Goal: Information Seeking & Learning: Learn about a topic

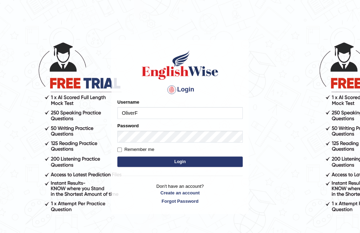
type input "OliverF"
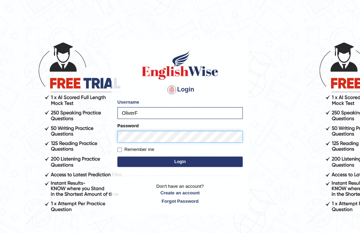
click at [117, 157] on button "Login" at bounding box center [179, 162] width 125 height 10
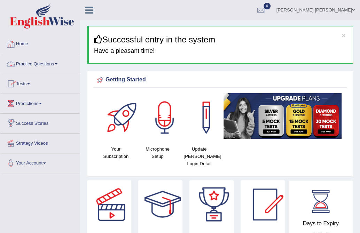
click at [58, 60] on link "Practice Questions" at bounding box center [39, 62] width 79 height 17
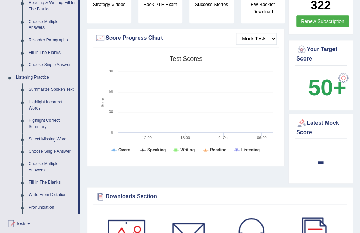
scroll to position [348, 0]
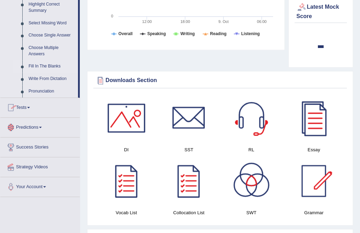
click at [58, 64] on link "Fill In The Blanks" at bounding box center [51, 66] width 53 height 13
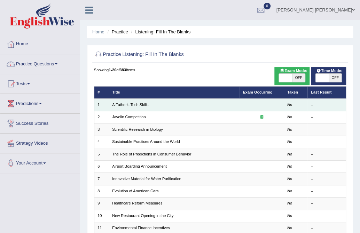
click at [189, 101] on td "A Father's Tech Skills" at bounding box center [174, 105] width 130 height 12
click at [142, 103] on link "A Father's Tech Skills" at bounding box center [130, 105] width 36 height 4
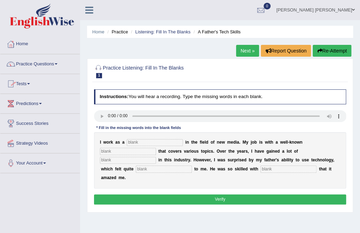
click at [169, 142] on input "text" at bounding box center [155, 142] width 56 height 7
click at [170, 143] on input "text" at bounding box center [155, 142] width 56 height 7
type input "generalisyt"
click at [133, 152] on input "text" at bounding box center [128, 151] width 56 height 7
type input "agency"
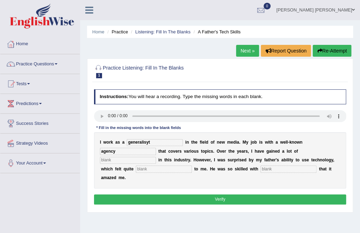
click at [139, 160] on input "text" at bounding box center [128, 160] width 56 height 7
type input "ex"
click at [158, 167] on input "text" at bounding box center [164, 169] width 56 height 7
type input "esca"
click at [293, 169] on input "text" at bounding box center [288, 169] width 56 height 7
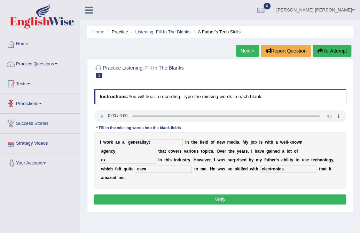
type input "electronics"
click at [167, 170] on input "esca" at bounding box center [164, 169] width 56 height 7
type input "escary"
click at [149, 162] on input "ex" at bounding box center [128, 160] width 56 height 7
type input "experience"
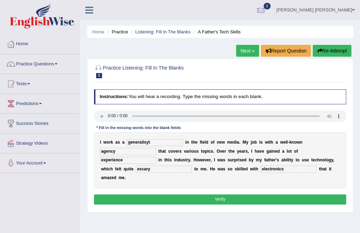
click at [148, 143] on input "generalisyt" at bounding box center [155, 142] width 56 height 7
type input "generalist"
click at [244, 197] on button "Verify" at bounding box center [220, 199] width 252 height 10
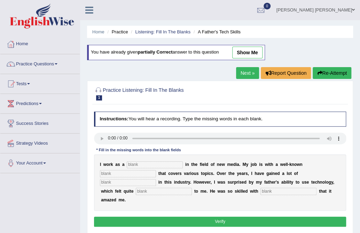
click at [170, 166] on input "text" at bounding box center [155, 164] width 56 height 7
type input "jurnalist"
click at [138, 174] on input "text" at bounding box center [128, 173] width 56 height 7
type input "agrncy"
click at [153, 182] on input "text" at bounding box center [128, 182] width 56 height 7
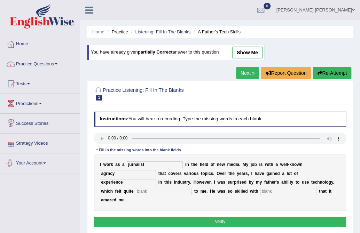
type input "experience"
click at [181, 195] on input "text" at bounding box center [164, 191] width 56 height 7
type input "scary"
click at [274, 189] on input "text" at bounding box center [288, 191] width 56 height 7
type input "electronics"
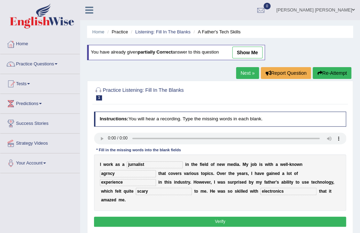
click at [231, 220] on button "Verify" at bounding box center [220, 222] width 252 height 10
click at [161, 166] on input "text" at bounding box center [155, 164] width 56 height 7
click at [161, 166] on input "journbalisyt" at bounding box center [155, 164] width 56 height 7
type input "journalist"
click at [129, 175] on input "text" at bounding box center [128, 173] width 56 height 7
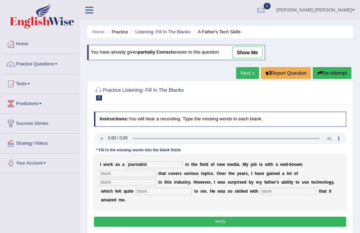
click at [131, 175] on input "text" at bounding box center [128, 173] width 56 height 7
type input "s"
type input "agency"
click at [142, 184] on input "text" at bounding box center [128, 182] width 56 height 7
type input "experience"
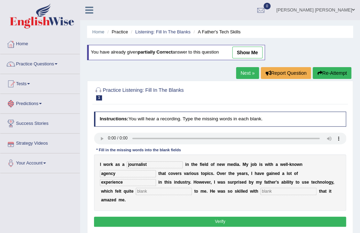
click at [154, 193] on input "text" at bounding box center [164, 191] width 56 height 7
type input "scary"
click at [296, 190] on input "text" at bounding box center [288, 191] width 56 height 7
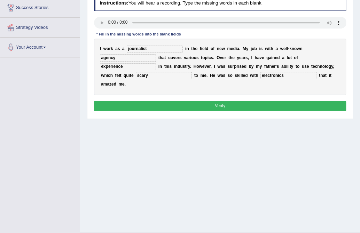
type input "electronics"
click at [240, 104] on button "Verify" at bounding box center [220, 106] width 252 height 10
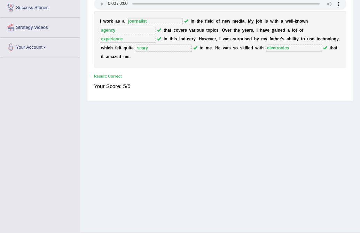
scroll to position [0, 0]
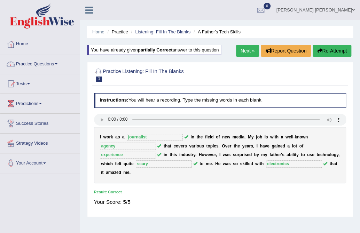
click at [238, 49] on link "Next »" at bounding box center [247, 51] width 23 height 12
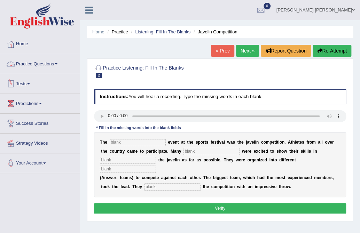
click at [131, 142] on input "text" at bounding box center [138, 142] width 56 height 7
type input "biggest"
click at [214, 152] on input "text" at bounding box center [211, 151] width 56 height 7
type input "peopple"
click at [132, 158] on input "text" at bounding box center [128, 160] width 56 height 7
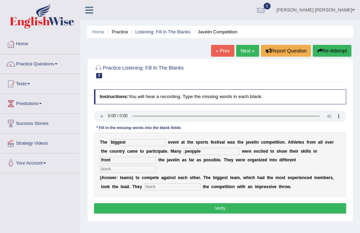
type input "front"
click at [130, 173] on div "T h e biggest e v e n t a t t h e s p o r t s f e s t i v a l w a s t h e j a v…" at bounding box center [220, 164] width 252 height 65
click at [135, 172] on input "text" at bounding box center [128, 169] width 56 height 7
click at [157, 188] on input "text" at bounding box center [172, 186] width 56 height 7
type input "started"
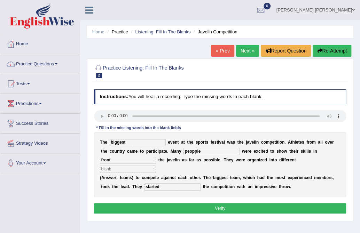
click at [145, 169] on input "text" at bounding box center [128, 169] width 56 height 7
click at [125, 170] on input "echader" at bounding box center [128, 169] width 56 height 7
type input "teams"
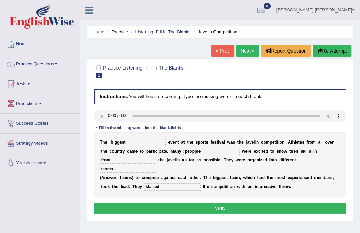
click at [192, 210] on button "Verify" at bounding box center [220, 208] width 252 height 10
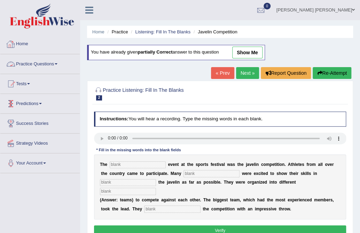
click at [134, 163] on input "text" at bounding box center [138, 164] width 56 height 7
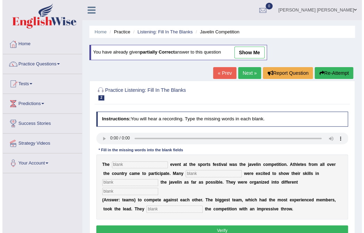
scroll to position [116, 0]
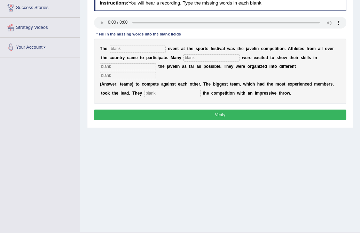
click at [119, 53] on div "T h e e v e n t a t t h e s p o r t s f e s t i v a l w a s t h e j a v e l i n…" at bounding box center [220, 71] width 252 height 65
click at [127, 46] on input "text" at bounding box center [138, 49] width 56 height 7
type input "biggest"
drag, startPoint x: 220, startPoint y: 49, endPoint x: 223, endPoint y: 75, distance: 26.6
click at [220, 61] on div "T h e biggest e v e n t a t t h e s p o r t s f e s t i v a l w a s t h e j a v…" at bounding box center [220, 71] width 252 height 65
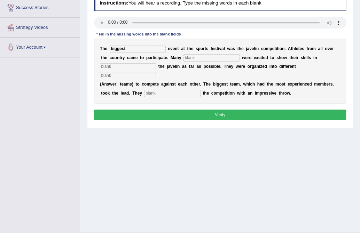
click at [213, 56] on input "text" at bounding box center [211, 57] width 56 height 7
type input "people"
click at [149, 65] on input "text" at bounding box center [128, 66] width 56 height 7
type input "throwing"
click at [110, 77] on input "text" at bounding box center [128, 75] width 56 height 7
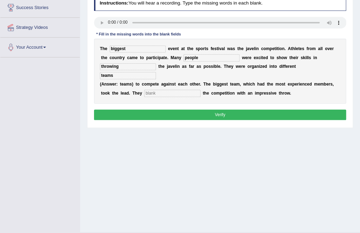
type input "teams"
click at [178, 97] on input "text" at bounding box center [172, 93] width 56 height 7
type input "started"
click at [198, 110] on button "Verify" at bounding box center [220, 115] width 252 height 10
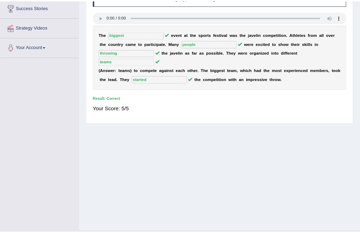
scroll to position [0, 0]
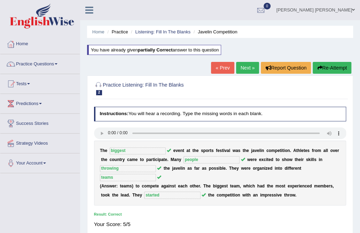
click at [248, 69] on link "Next »" at bounding box center [247, 68] width 23 height 12
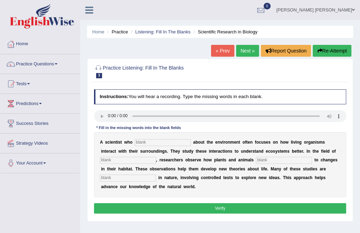
click at [178, 146] on div "A s c i e n t i s t w h o a b o u t t h e e n v i r o n m e n t o f t e n f o c…" at bounding box center [220, 164] width 252 height 65
click at [185, 143] on input "text" at bounding box center [163, 142] width 56 height 7
type input "cares"
click at [145, 160] on input "text" at bounding box center [128, 160] width 56 height 7
type input "biology"
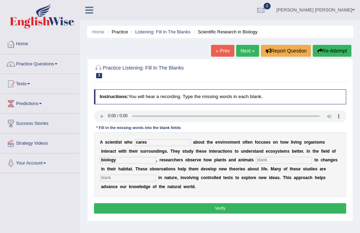
click at [278, 157] on input "text" at bounding box center [284, 160] width 56 height 7
type input "respond"
click at [137, 179] on input "text" at bounding box center [128, 178] width 56 height 7
type input "experimental"
drag, startPoint x: 215, startPoint y: 209, endPoint x: 216, endPoint y: 201, distance: 8.5
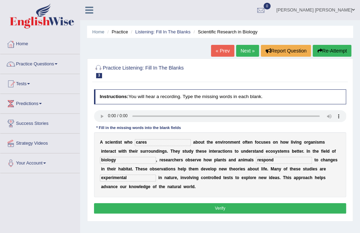
click at [216, 209] on button "Verify" at bounding box center [220, 208] width 252 height 10
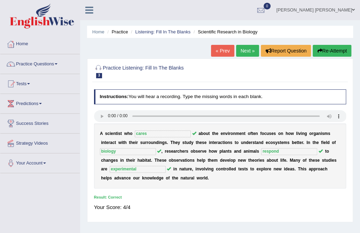
click at [251, 48] on link "Next »" at bounding box center [247, 51] width 23 height 12
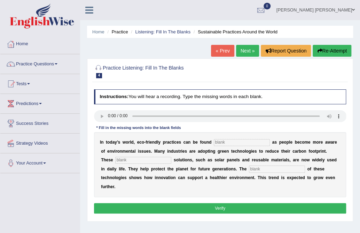
click at [240, 138] on div "I n [DATE] a y ’ s w o r l d , e c o - f r i e n d l y p r a c t i c e s c a n …" at bounding box center [220, 164] width 252 height 65
click at [238, 142] on input "text" at bounding box center [242, 142] width 56 height 7
type input "everywere"
click at [149, 156] on div "I n t o d a y ’ s w o r l d , e c o - f r i e n d l y p r a c t i c e s c a n b…" at bounding box center [220, 164] width 252 height 65
click at [158, 159] on input "text" at bounding box center [143, 160] width 56 height 7
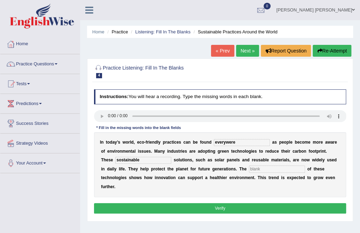
type input "sostainable"
click at [261, 172] on input "text" at bounding box center [277, 169] width 56 height 7
type input "application"
click at [232, 205] on button "Verify" at bounding box center [220, 208] width 252 height 10
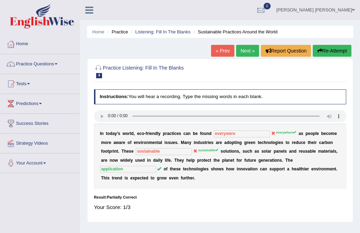
click at [329, 49] on button "Re-Attempt" at bounding box center [331, 51] width 39 height 12
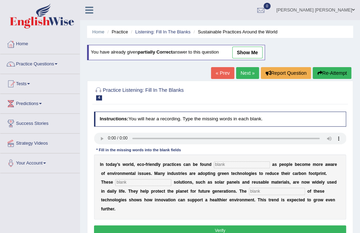
click at [228, 166] on input "text" at bounding box center [242, 164] width 56 height 7
type input "everywhere"
click at [164, 183] on input "text" at bounding box center [143, 182] width 56 height 7
type input "sustainable"
click at [265, 190] on input "text" at bounding box center [277, 191] width 56 height 7
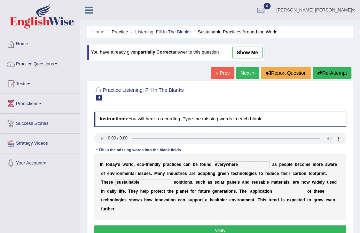
type input "application"
click at [164, 181] on input "sustainable" at bounding box center [143, 182] width 56 height 7
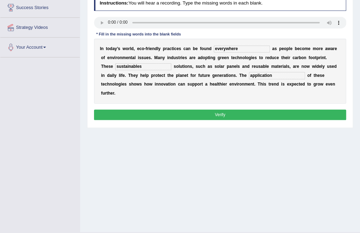
type input "sustainables"
click at [209, 117] on button "Verify" at bounding box center [220, 115] width 252 height 10
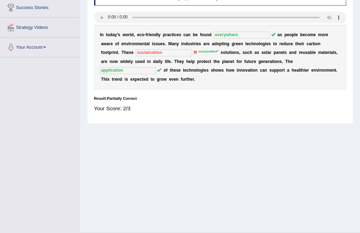
scroll to position [0, 0]
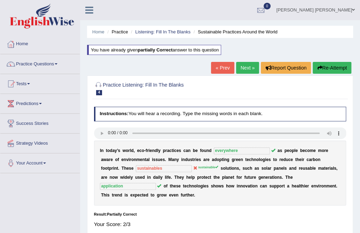
click at [344, 69] on button "Re-Attempt" at bounding box center [331, 68] width 39 height 12
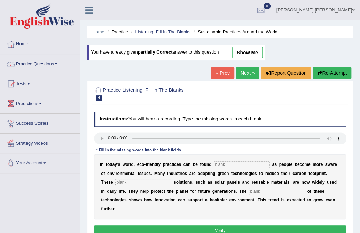
click at [241, 167] on input "text" at bounding box center [242, 164] width 56 height 7
type input "everywhere"
click at [143, 182] on input "text" at bounding box center [143, 182] width 56 height 7
type input "sustainable"
click at [282, 190] on input "text" at bounding box center [277, 191] width 56 height 7
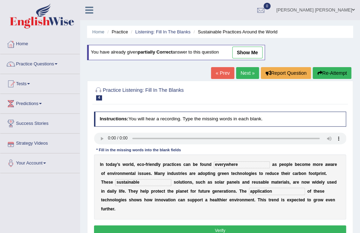
scroll to position [116, 0]
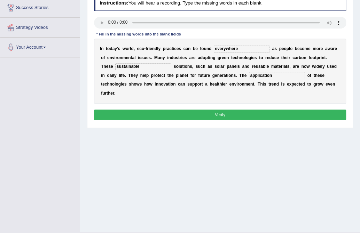
type input "application"
click at [182, 113] on button "Verify" at bounding box center [220, 115] width 252 height 10
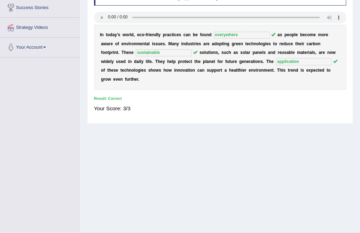
scroll to position [0, 0]
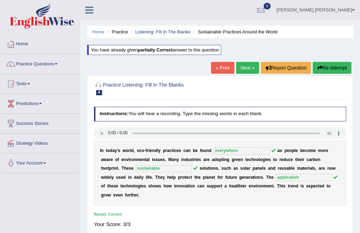
click at [244, 63] on link "Next »" at bounding box center [247, 68] width 23 height 12
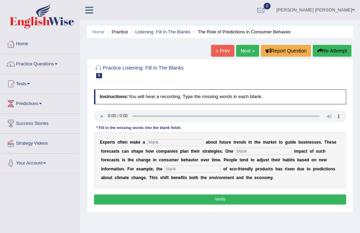
click at [161, 146] on input "text" at bounding box center [175, 142] width 56 height 7
type input "prediction"
click at [252, 153] on input "text" at bounding box center [264, 151] width 56 height 7
type input "profoud"
click at [209, 169] on input "text" at bounding box center [193, 169] width 56 height 7
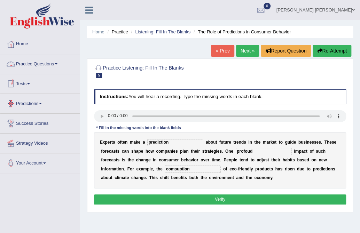
type input "comsuption"
click at [251, 151] on input "profoud" at bounding box center [264, 151] width 56 height 7
type input "profound"
click at [241, 201] on button "Verify" at bounding box center [220, 199] width 252 height 10
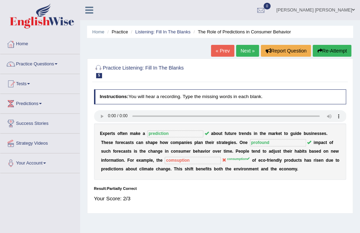
click at [331, 49] on button "Re-Attempt" at bounding box center [331, 51] width 39 height 12
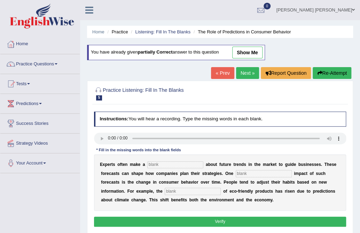
click at [185, 167] on input "text" at bounding box center [175, 164] width 56 height 7
type input "prediction"
click at [265, 172] on input "text" at bounding box center [264, 173] width 56 height 7
type input "profund"
click at [205, 192] on input "text" at bounding box center [193, 191] width 56 height 7
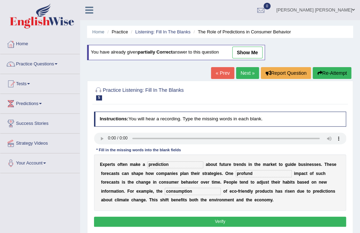
type input "consumption"
drag, startPoint x: 251, startPoint y: 223, endPoint x: 254, endPoint y: 223, distance: 3.8
click at [251, 223] on button "Verify" at bounding box center [220, 222] width 252 height 10
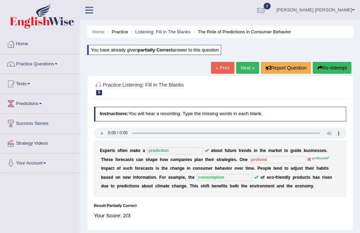
click at [327, 69] on button "Re-Attempt" at bounding box center [331, 68] width 39 height 12
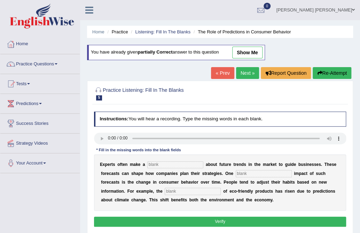
click at [168, 164] on input "text" at bounding box center [175, 164] width 56 height 7
click at [197, 164] on input "text" at bounding box center [175, 164] width 56 height 7
type input "prediction"
click at [275, 176] on input "text" at bounding box center [264, 173] width 56 height 7
type input "profound"
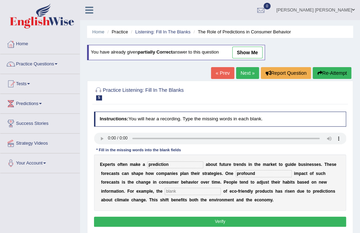
click at [195, 186] on div "E x p e r t s o f t e n m a k e a prediction a b o u t f u t u r e t r e n d s …" at bounding box center [220, 182] width 252 height 56
click at [197, 195] on input "text" at bounding box center [193, 191] width 56 height 7
type input "consumption"
click at [286, 223] on button "Verify" at bounding box center [220, 222] width 252 height 10
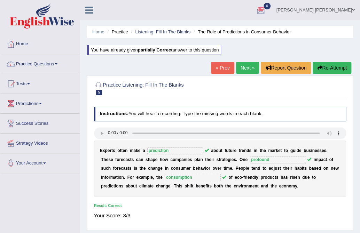
click at [244, 68] on link "Next »" at bounding box center [247, 68] width 23 height 12
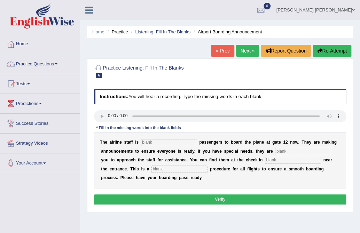
click at [162, 145] on input "text" at bounding box center [169, 142] width 56 height 7
click at [172, 142] on input "text" at bounding box center [169, 142] width 56 height 7
type input "inviting"
click at [298, 150] on input "text" at bounding box center [303, 151] width 56 height 7
type input "requairing"
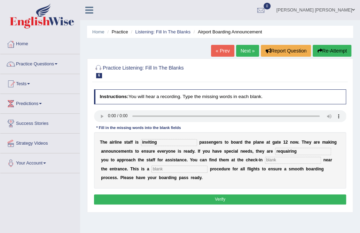
click at [285, 157] on input "text" at bounding box center [293, 160] width 56 height 7
type input "desk"
click at [166, 172] on input "text" at bounding box center [179, 169] width 56 height 7
type input "regular"
click at [289, 153] on input "requairing" at bounding box center [303, 151] width 56 height 7
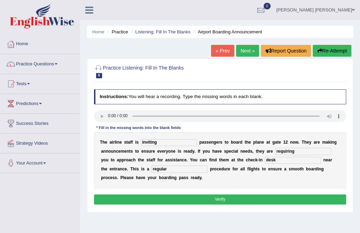
type input "requiring"
click at [147, 197] on button "Verify" at bounding box center [220, 199] width 252 height 10
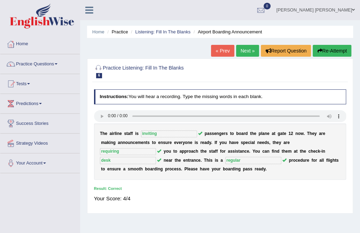
click at [238, 46] on link "Next »" at bounding box center [247, 51] width 23 height 12
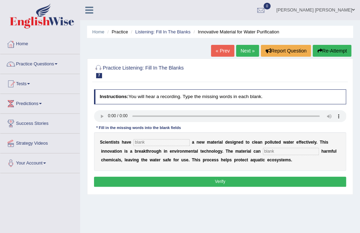
click at [167, 146] on input "text" at bounding box center [161, 142] width 56 height 7
type input "made"
click at [282, 150] on input "text" at bounding box center [291, 151] width 56 height 7
type input "absorb"
click at [320, 183] on button "Verify" at bounding box center [220, 182] width 252 height 10
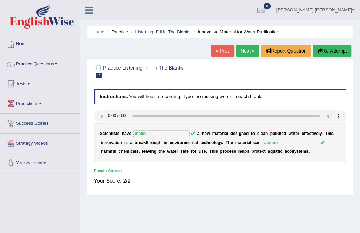
click at [245, 48] on link "Next »" at bounding box center [247, 51] width 23 height 12
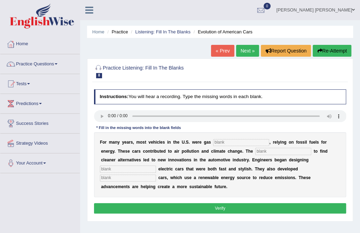
click at [230, 142] on input "text" at bounding box center [241, 142] width 56 height 7
type input "powered"
click at [272, 152] on input "text" at bounding box center [283, 151] width 56 height 7
type input "urgency"
click at [138, 169] on input "text" at bounding box center [128, 169] width 56 height 7
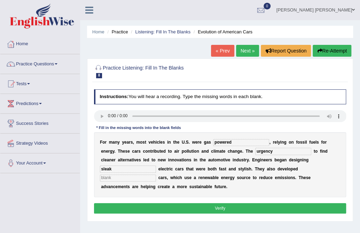
type input "sleak"
click at [129, 181] on input "text" at bounding box center [128, 178] width 56 height 7
type input "hidrogen"
click at [191, 205] on button "Verify" at bounding box center [220, 208] width 252 height 10
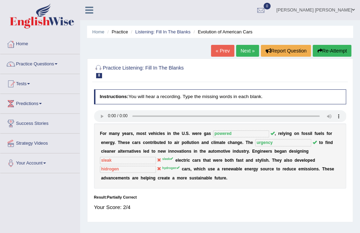
click at [352, 47] on div "Home Practice Listening: Fill In The Blanks Evolution of American Cars « Prev N…" at bounding box center [220, 174] width 280 height 348
click at [344, 50] on button "Re-Attempt" at bounding box center [331, 51] width 39 height 12
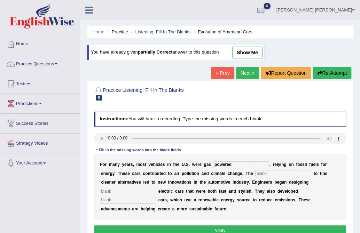
type input "powered"
click at [287, 174] on input "text" at bounding box center [283, 173] width 56 height 7
type input "urgency"
click at [125, 190] on input "text" at bounding box center [128, 191] width 56 height 7
type input "sleek"
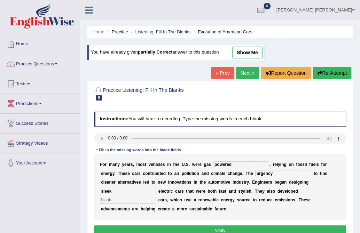
click at [142, 200] on input "text" at bounding box center [128, 200] width 56 height 7
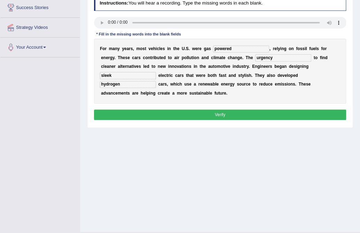
scroll to position [132, 0]
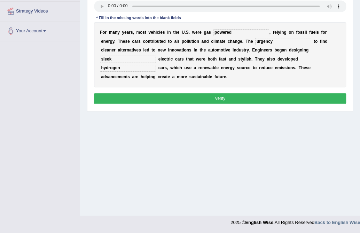
type input "hydrogen"
click at [144, 103] on button "Verify" at bounding box center [220, 98] width 252 height 10
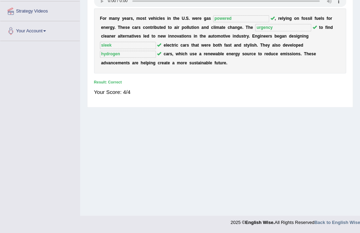
scroll to position [0, 0]
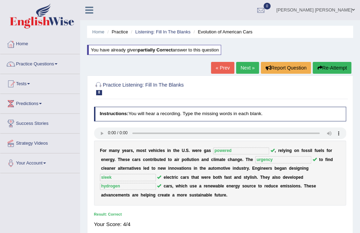
click at [244, 66] on link "Next »" at bounding box center [247, 68] width 23 height 12
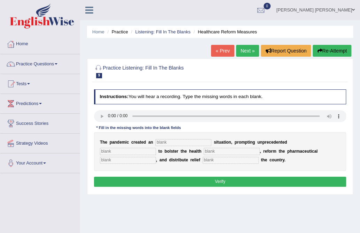
click at [93, 119] on div "Instructions: You will hear a recording. Type the missing words in each blank. …" at bounding box center [219, 139] width 255 height 105
click at [193, 145] on input "text" at bounding box center [183, 142] width 56 height 7
type input "urgen"
click at [119, 151] on input "text" at bounding box center [128, 151] width 56 height 7
click at [116, 155] on input "text" at bounding box center [128, 151] width 56 height 7
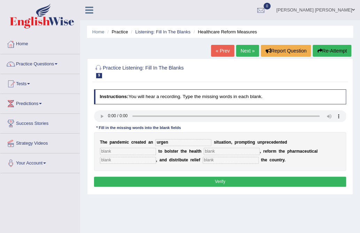
click at [116, 152] on input "text" at bounding box center [128, 151] width 56 height 7
type input "contribution"
click at [248, 149] on input "text" at bounding box center [232, 151] width 56 height 7
type input "system"
click at [108, 157] on input "text" at bounding box center [128, 160] width 56 height 7
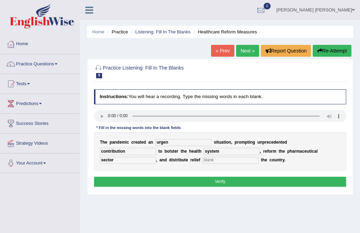
type input "sector"
click at [236, 161] on input "text" at bounding box center [230, 160] width 56 height 7
type input "forout"
click at [219, 181] on button "Verify" at bounding box center [220, 182] width 252 height 10
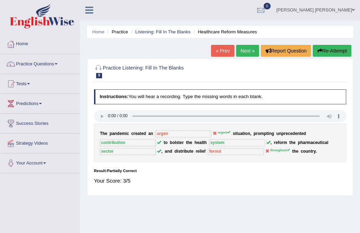
click at [342, 49] on button "Re-Attempt" at bounding box center [331, 51] width 39 height 12
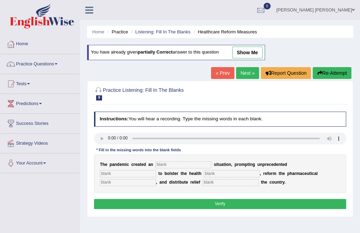
click at [170, 163] on input "text" at bounding box center [183, 164] width 56 height 7
type input "urgent"
click at [149, 174] on input "text" at bounding box center [128, 173] width 56 height 7
type input "contribution"
click at [213, 174] on input "text" at bounding box center [232, 173] width 56 height 7
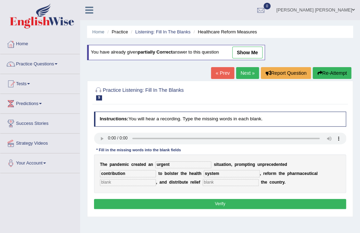
type input "system"
click at [118, 187] on div "T h e p a n d e m i c c r e a t e d a n urgent s i t u a t i o n , p r o m p t …" at bounding box center [220, 173] width 252 height 39
click at [123, 183] on input "text" at bounding box center [128, 182] width 56 height 7
type input "sector"
click at [217, 186] on input "text" at bounding box center [230, 182] width 56 height 7
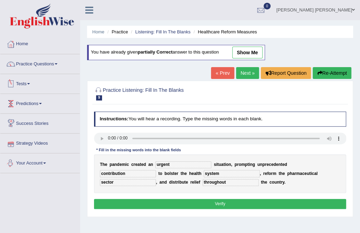
type input "throughout"
click at [254, 200] on button "Verify" at bounding box center [220, 204] width 252 height 10
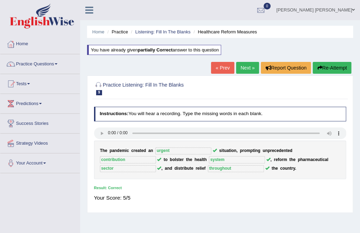
click at [253, 73] on link "Next »" at bounding box center [247, 68] width 23 height 12
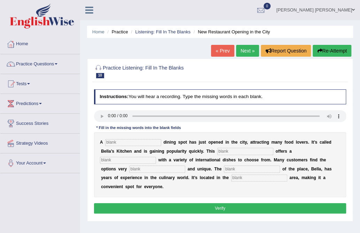
click at [113, 141] on input "text" at bounding box center [133, 142] width 56 height 7
type input "new"
click at [233, 153] on input "text" at bounding box center [245, 151] width 56 height 7
type input "retaurant"
click at [130, 158] on input "text" at bounding box center [128, 160] width 56 height 7
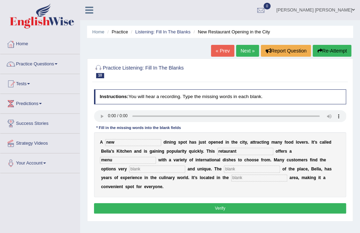
type input "menu"
click at [161, 167] on input "text" at bounding box center [157, 169] width 56 height 7
type input "interesting"
click at [261, 169] on input "text" at bounding box center [252, 169] width 56 height 7
type input "owner"
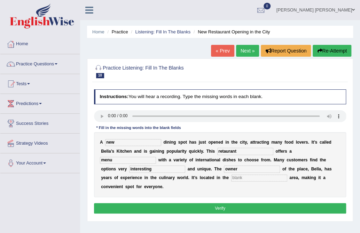
click at [238, 177] on input "text" at bounding box center [259, 178] width 56 height 7
type input "down"
click at [207, 211] on button "Verify" at bounding box center [220, 208] width 252 height 10
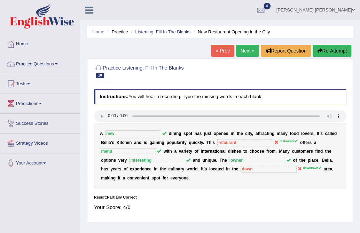
click at [333, 52] on button "Re-Attempt" at bounding box center [331, 51] width 39 height 12
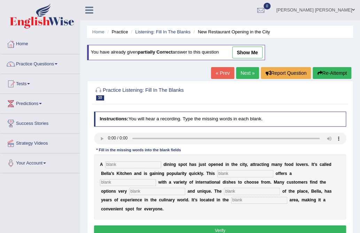
click at [117, 166] on input "text" at bounding box center [133, 164] width 56 height 7
type input "new"
click at [262, 170] on input "text" at bounding box center [245, 173] width 56 height 7
type input "restaurant"
click at [129, 182] on input "text" at bounding box center [128, 182] width 56 height 7
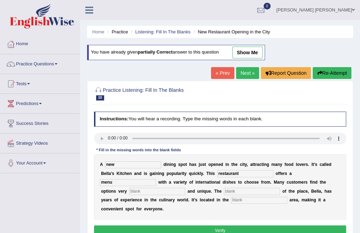
type input "menu"
click at [157, 193] on input "text" at bounding box center [157, 191] width 56 height 7
type input "interesting"
click at [257, 190] on input "text" at bounding box center [252, 191] width 56 height 7
type input "owner"
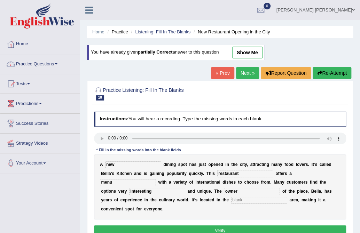
click at [256, 202] on input "text" at bounding box center [259, 200] width 56 height 7
type input "downtown"
click at [233, 230] on button "Verify" at bounding box center [220, 230] width 252 height 10
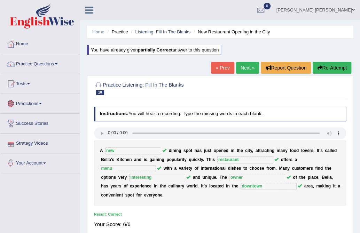
click at [241, 66] on link "Next »" at bounding box center [247, 68] width 23 height 12
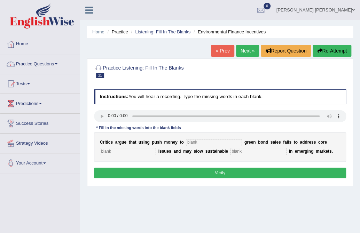
click at [206, 142] on input "text" at bounding box center [214, 142] width 56 height 7
type input "[PERSON_NAME]"
click at [139, 150] on input "text" at bounding box center [128, 151] width 56 height 7
type input "climate"
click at [271, 152] on input "text" at bounding box center [258, 151] width 56 height 7
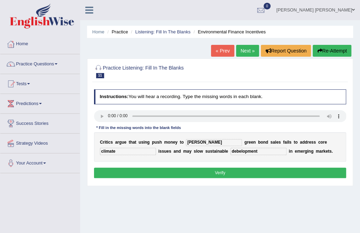
type input "debelopment"
click at [252, 172] on button "Verify" at bounding box center [220, 173] width 252 height 10
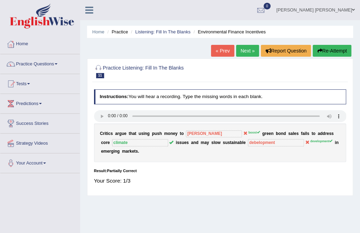
click at [340, 54] on button "Re-Attempt" at bounding box center [331, 51] width 39 height 12
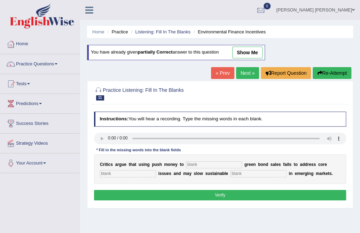
click at [192, 165] on input "text" at bounding box center [214, 164] width 56 height 7
type input "boost"
click at [141, 171] on input "text" at bounding box center [128, 173] width 56 height 7
type input "climate"
click at [276, 172] on input "text" at bounding box center [258, 173] width 56 height 7
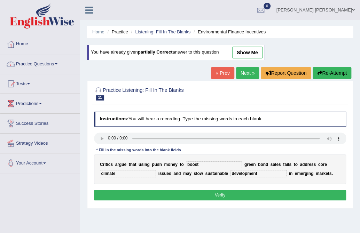
type input "development"
click at [248, 200] on div "Instructions: You will hear a recording. Type the missing words in each blank. …" at bounding box center [219, 157] width 255 height 96
click at [251, 195] on button "Verify" at bounding box center [220, 195] width 252 height 10
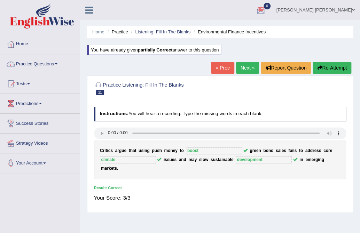
click at [239, 62] on link "Next »" at bounding box center [247, 68] width 23 height 12
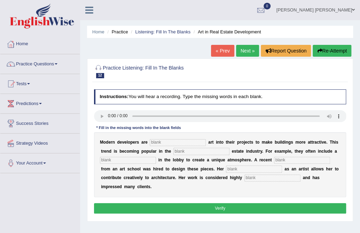
click at [157, 144] on input "text" at bounding box center [178, 142] width 56 height 7
type input "incorporating"
click at [212, 152] on input "text" at bounding box center [201, 151] width 56 height 7
type input "real"
click at [128, 161] on input "text" at bounding box center [128, 160] width 56 height 7
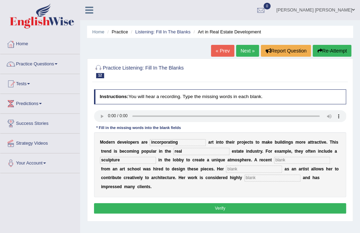
type input "sculpture"
click at [304, 164] on div "M o d e r n d e v e l o p e r s a r e incorporating a r t i n t o t h e i r p r…" at bounding box center [220, 164] width 252 height 65
click at [305, 158] on input "text" at bounding box center [302, 160] width 56 height 7
type input "graduate"
click at [237, 169] on input "text" at bounding box center [254, 169] width 56 height 7
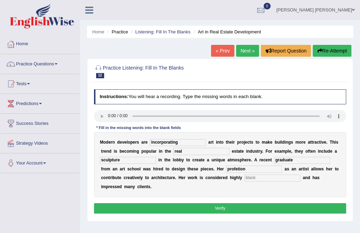
type input "profetion"
click at [262, 180] on input "text" at bounding box center [272, 178] width 56 height 7
type input "profetional"
click at [246, 209] on button "Verify" at bounding box center [220, 208] width 252 height 10
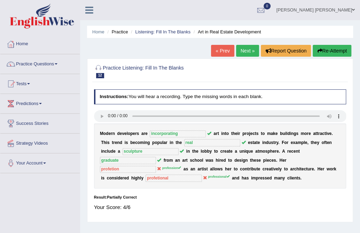
click at [337, 47] on button "Re-Attempt" at bounding box center [331, 51] width 39 height 12
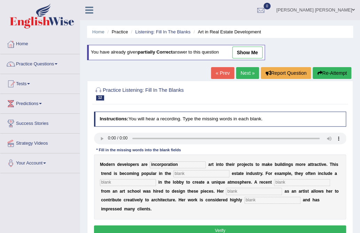
type input "incorporation"
click at [200, 172] on input "text" at bounding box center [201, 173] width 56 height 7
type input "real"
click at [143, 183] on input "text" at bounding box center [128, 182] width 56 height 7
type input "sculpture"
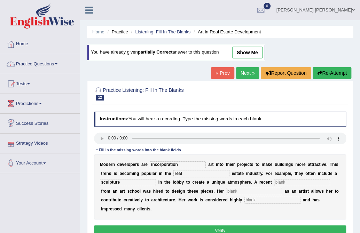
click at [321, 183] on input "text" at bounding box center [302, 182] width 56 height 7
type input "graduate"
click at [239, 192] on input "text" at bounding box center [254, 191] width 56 height 7
type input "profession"
click at [270, 202] on input "text" at bounding box center [272, 200] width 56 height 7
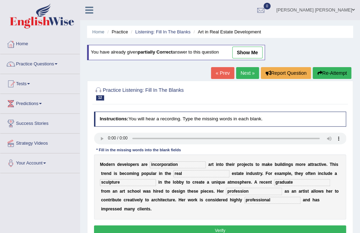
scroll to position [116, 0]
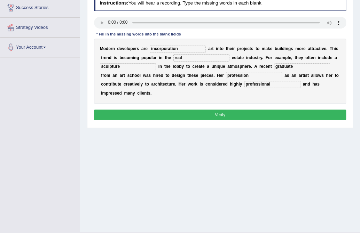
type input "professional"
click at [201, 114] on button "Verify" at bounding box center [220, 115] width 252 height 10
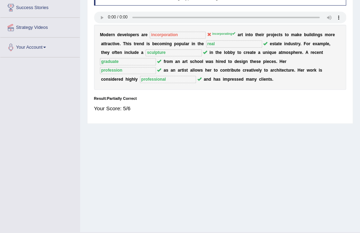
scroll to position [0, 0]
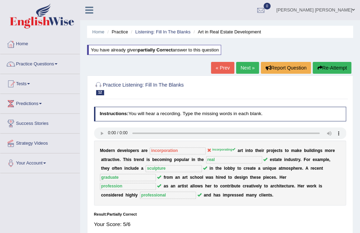
click at [334, 70] on button "Re-Attempt" at bounding box center [331, 68] width 39 height 12
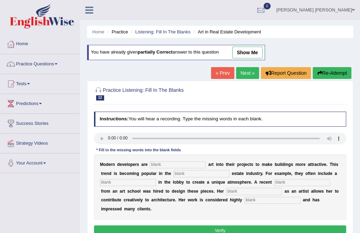
click at [173, 165] on input "text" at bounding box center [178, 164] width 56 height 7
type input "r"
type input "incorporaiting"
click at [182, 171] on input "text" at bounding box center [201, 173] width 56 height 7
type input "real"
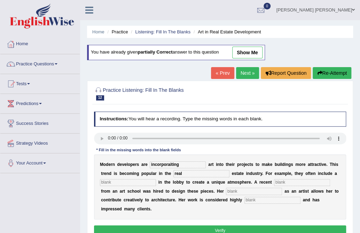
click at [145, 184] on input "text" at bounding box center [128, 182] width 56 height 7
type input "sculpture"
click at [319, 180] on input "text" at bounding box center [302, 182] width 56 height 7
type input "graduate"
click at [262, 200] on input "text" at bounding box center [272, 200] width 56 height 7
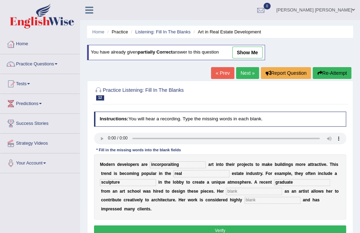
click at [242, 191] on input "text" at bounding box center [254, 191] width 56 height 7
type input "profession"
click at [279, 203] on input "text" at bounding box center [272, 200] width 56 height 7
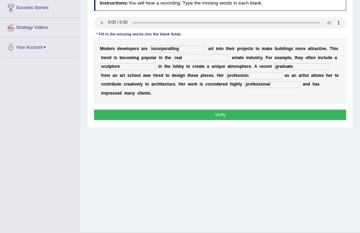
type input "professional"
click at [261, 111] on button "Verify" at bounding box center [220, 115] width 252 height 10
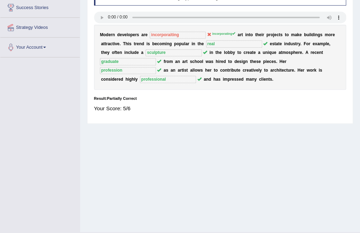
scroll to position [0, 0]
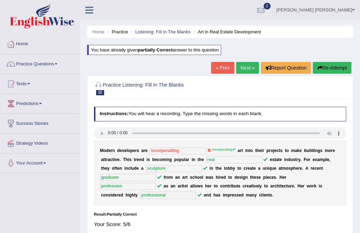
click at [317, 67] on icon "button" at bounding box center [319, 67] width 5 height 5
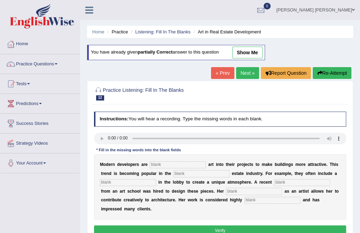
click at [184, 168] on input "text" at bounding box center [178, 164] width 56 height 7
type input "iincorporating"
click at [185, 174] on input "text" at bounding box center [201, 173] width 56 height 7
type input "real"
click at [152, 184] on input "text" at bounding box center [128, 182] width 56 height 7
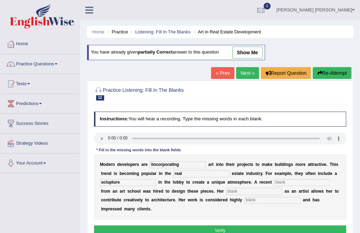
type input "sclupture"
click at [321, 182] on input "text" at bounding box center [302, 182] width 56 height 7
type input "graduate"
click at [250, 195] on input "text" at bounding box center [254, 191] width 56 height 7
type input "profession"
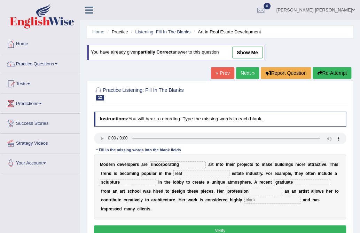
click at [263, 200] on input "text" at bounding box center [272, 200] width 56 height 7
type input "professional"
click at [151, 164] on input "iincorporating" at bounding box center [178, 164] width 56 height 7
type input "incorporating"
click at [216, 229] on button "Verify" at bounding box center [220, 230] width 252 height 10
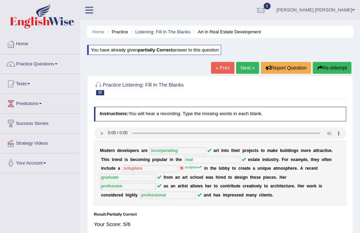
click at [335, 65] on button "Re-Attempt" at bounding box center [331, 68] width 39 height 12
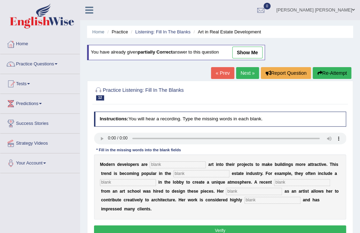
click at [181, 164] on input "text" at bounding box center [178, 164] width 56 height 7
type input "incorporating"
click at [226, 176] on input "text" at bounding box center [201, 173] width 56 height 7
type input "real"
click at [153, 177] on div "M o d e r n d e v e l o p e r s a r e incorporating a r t i n t o t h e i r p r…" at bounding box center [220, 186] width 252 height 65
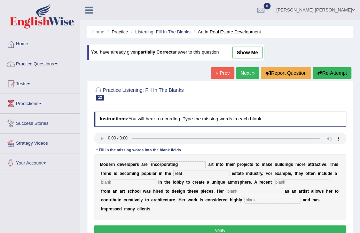
click at [147, 182] on input "text" at bounding box center [128, 182] width 56 height 7
type input "sculpture"
click at [291, 184] on input "text" at bounding box center [302, 182] width 56 height 7
type input "graduate"
click at [262, 192] on input "text" at bounding box center [254, 191] width 56 height 7
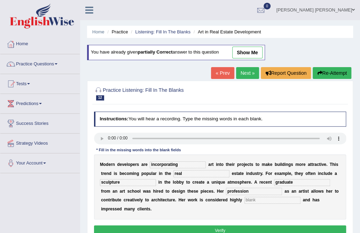
type input "profession"
click at [273, 201] on input "text" at bounding box center [272, 200] width 56 height 7
type input "professional"
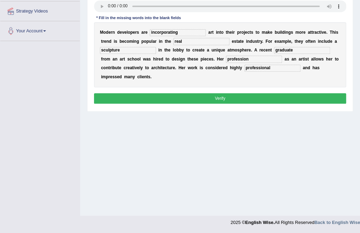
click at [227, 101] on button "Verify" at bounding box center [220, 98] width 252 height 10
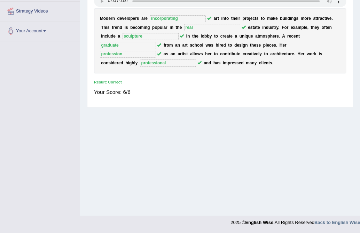
scroll to position [0, 0]
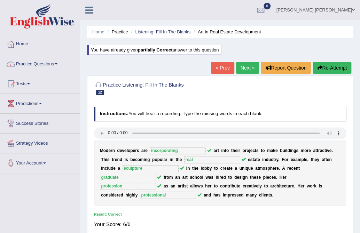
click at [247, 70] on link "Next »" at bounding box center [247, 68] width 23 height 12
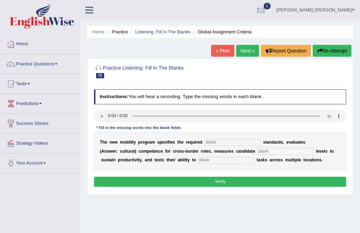
click at [229, 143] on input "text" at bounding box center [233, 142] width 56 height 7
click at [208, 142] on input "cualification" at bounding box center [233, 142] width 56 height 7
type input "qualification"
click at [287, 154] on input "text" at bounding box center [285, 151] width 56 height 7
type input "candidates"
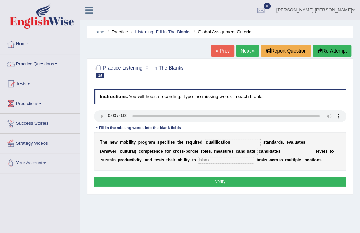
click at [241, 157] on div "T h e n e w m o b i l i t y p r o g r a m s p e c i f i e s t h e r e q u i r e…" at bounding box center [220, 151] width 252 height 39
click at [240, 160] on input "text" at bounding box center [226, 160] width 56 height 7
type input "distrivute"
click at [228, 179] on button "Verify" at bounding box center [220, 182] width 252 height 10
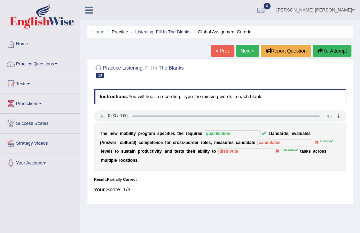
click at [327, 51] on button "Re-Attempt" at bounding box center [331, 51] width 39 height 12
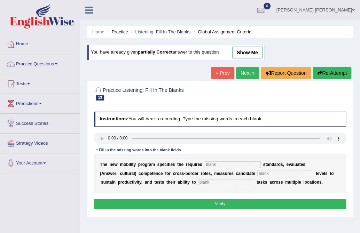
drag, startPoint x: 240, startPoint y: 161, endPoint x: 247, endPoint y: 165, distance: 7.8
click at [240, 161] on input "text" at bounding box center [233, 164] width 56 height 7
type input "qualification"
type input "energy"
type input "destribute"
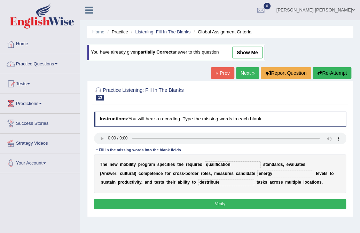
click at [336, 205] on button "Verify" at bounding box center [220, 204] width 252 height 10
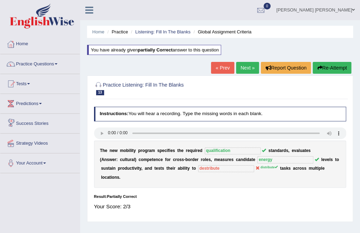
click at [337, 70] on button "Re-Attempt" at bounding box center [331, 68] width 39 height 12
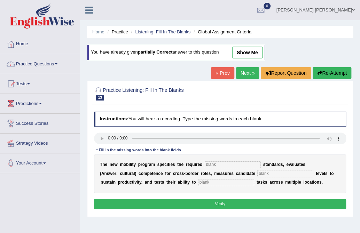
click at [247, 166] on input "text" at bounding box center [233, 164] width 56 height 7
type input "qualification"
click at [280, 175] on input "text" at bounding box center [285, 173] width 56 height 7
type input "energy"
click at [236, 181] on input "text" at bounding box center [226, 182] width 56 height 7
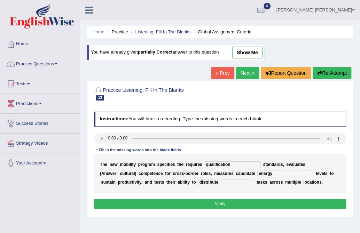
type input "distribute"
click at [197, 205] on button "Verify" at bounding box center [220, 204] width 252 height 10
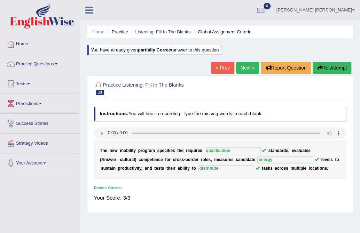
click at [250, 66] on link "Next »" at bounding box center [247, 68] width 23 height 12
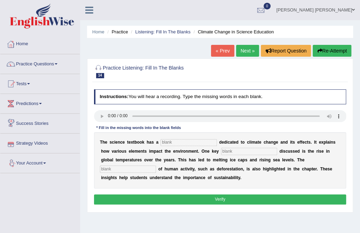
click at [176, 144] on input "text" at bounding box center [188, 142] width 56 height 7
type input "section"
type input "factor"
type input "contribution"
click at [281, 198] on button "Verify" at bounding box center [220, 199] width 252 height 10
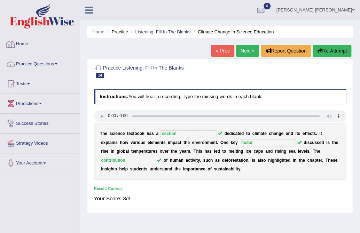
click at [19, 47] on link "Home" at bounding box center [39, 42] width 79 height 17
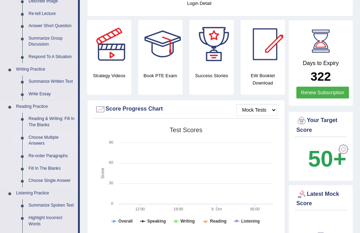
scroll to position [232, 0]
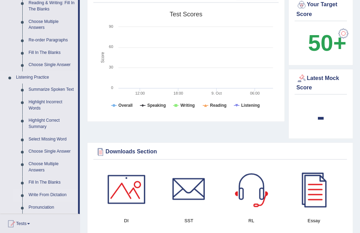
click at [38, 195] on link "Write From Dictation" at bounding box center [51, 195] width 53 height 13
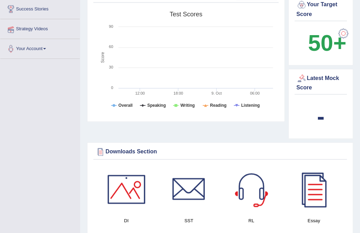
scroll to position [145, 0]
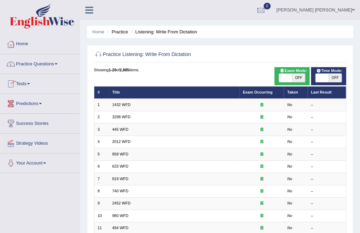
click at [34, 67] on link "Practice Questions" at bounding box center [39, 62] width 79 height 17
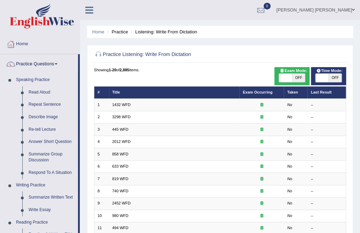
scroll to position [311, 0]
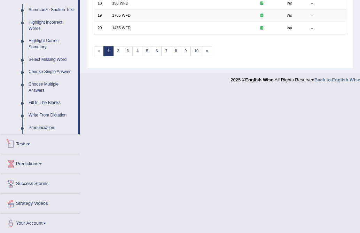
click at [43, 103] on link "Fill In The Blanks" at bounding box center [51, 103] width 53 height 13
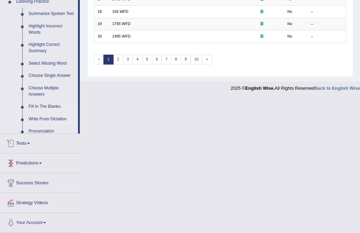
scroll to position [196, 0]
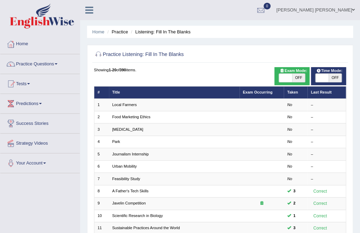
click at [294, 80] on span "OFF" at bounding box center [298, 78] width 13 height 8
checkbox input "true"
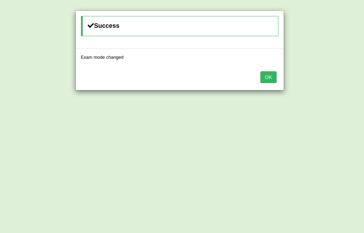
click at [269, 76] on button "OK" at bounding box center [269, 77] width 16 height 12
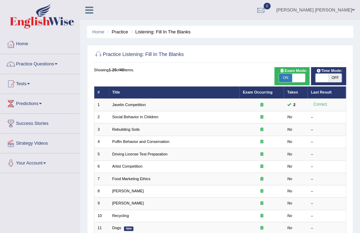
click at [339, 80] on span "OFF" at bounding box center [334, 78] width 13 height 8
checkbox input "true"
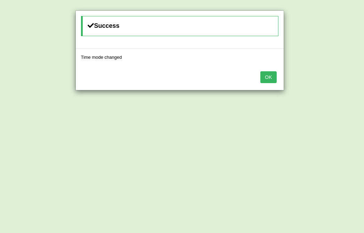
click at [268, 76] on button "OK" at bounding box center [269, 77] width 16 height 12
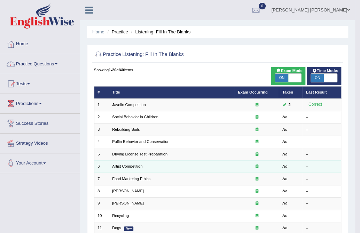
scroll to position [168, 0]
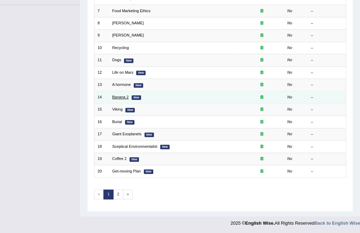
click at [118, 97] on link "Banana 2" at bounding box center [120, 97] width 16 height 4
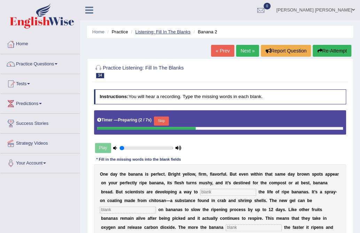
click at [158, 30] on link "Listening: Fill In The Blanks" at bounding box center [162, 31] width 55 height 5
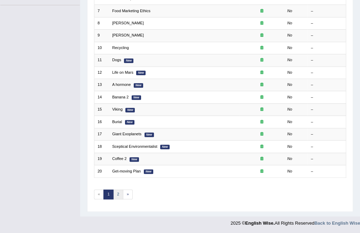
click at [119, 191] on link "2" at bounding box center [118, 195] width 10 height 10
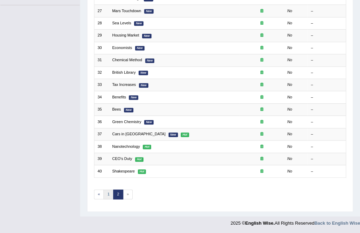
click at [108, 192] on link "1" at bounding box center [108, 195] width 10 height 10
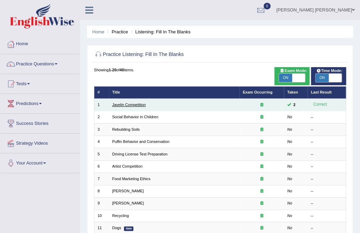
click at [126, 104] on link "Javelin Competition" at bounding box center [128, 105] width 33 height 4
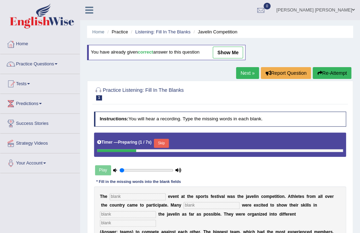
click at [238, 72] on link "Next »" at bounding box center [247, 73] width 23 height 12
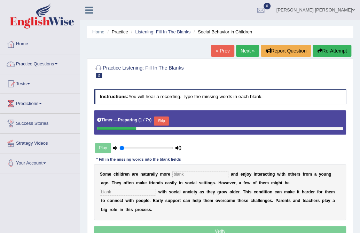
click at [238, 49] on link "Next »" at bounding box center [247, 51] width 23 height 12
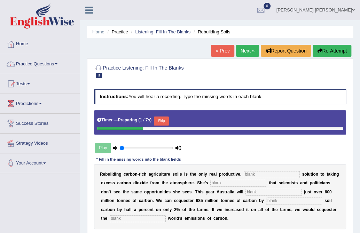
click at [243, 59] on div "Practice Listening: Fill In The Blanks 3 Rebuilding Soils Instructions: You wil…" at bounding box center [220, 155] width 266 height 195
click at [243, 49] on link "Next »" at bounding box center [247, 51] width 23 height 12
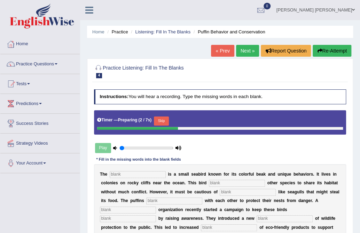
click at [240, 48] on link "Next »" at bounding box center [247, 51] width 23 height 12
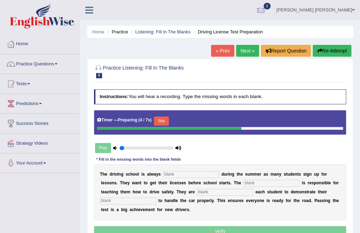
click at [241, 48] on link "Next »" at bounding box center [247, 51] width 23 height 12
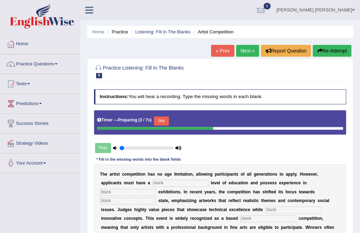
click at [243, 48] on link "Next »" at bounding box center [247, 51] width 23 height 12
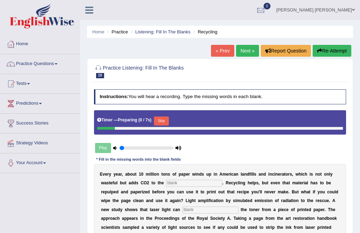
click at [243, 48] on link "Next »" at bounding box center [247, 51] width 23 height 12
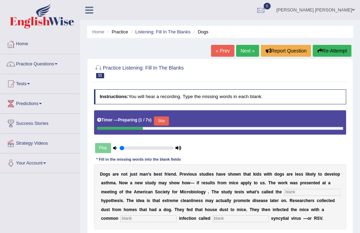
click at [243, 48] on link "Next »" at bounding box center [247, 51] width 23 height 12
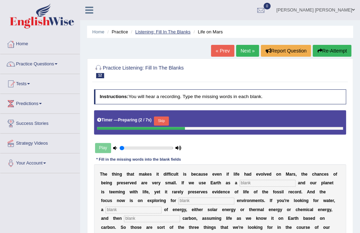
click at [162, 31] on link "Listening: Fill In The Blanks" at bounding box center [162, 31] width 55 height 5
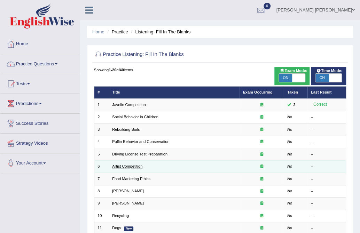
click at [131, 168] on link "Artist Competition" at bounding box center [127, 166] width 30 height 4
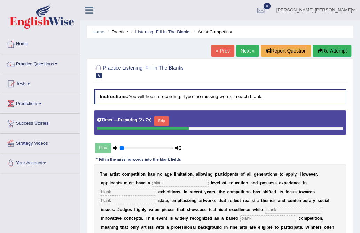
scroll to position [116, 0]
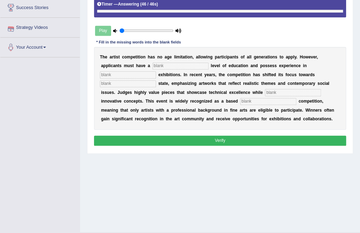
click at [177, 66] on input "text" at bounding box center [180, 66] width 56 height 7
type input "graduate"
click at [136, 74] on input "text" at bounding box center [128, 74] width 56 height 7
type input "sculpture"
click at [137, 82] on input "text" at bounding box center [128, 83] width 56 height 7
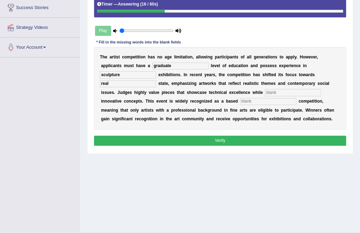
type input "real"
click at [297, 89] on input "text" at bounding box center [293, 92] width 56 height 7
type input "incorporating"
click at [277, 101] on input "text" at bounding box center [268, 101] width 56 height 7
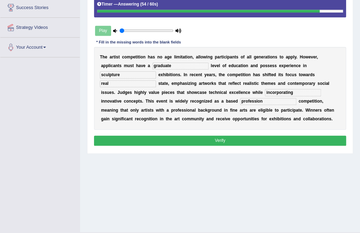
type input "profession"
click at [232, 137] on button "Verify" at bounding box center [220, 141] width 252 height 10
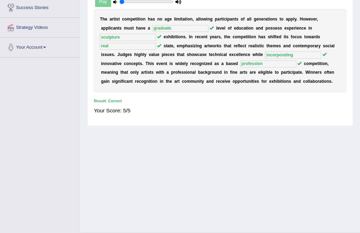
scroll to position [0, 0]
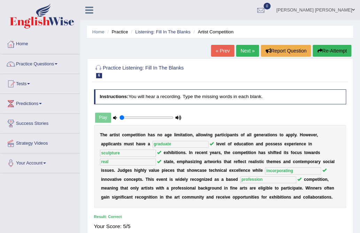
click at [135, 29] on li "Listening: Fill In The Blanks" at bounding box center [159, 32] width 61 height 7
click at [136, 33] on link "Listening: Fill In The Blanks" at bounding box center [162, 31] width 55 height 5
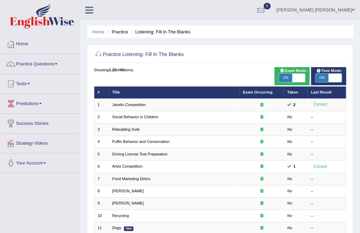
click at [296, 74] on span at bounding box center [298, 78] width 13 height 8
checkbox input "false"
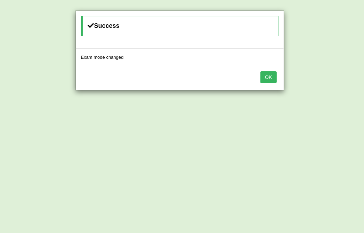
click at [275, 79] on button "OK" at bounding box center [269, 77] width 16 height 12
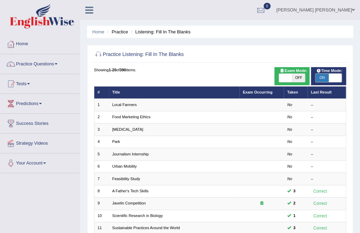
click at [321, 80] on span "ON" at bounding box center [321, 78] width 13 height 8
checkbox input "false"
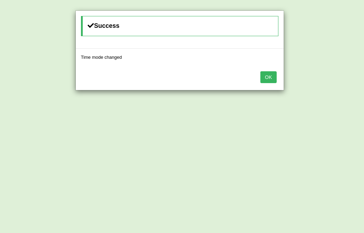
click at [273, 79] on button "OK" at bounding box center [269, 77] width 16 height 12
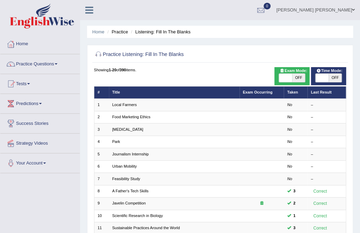
scroll to position [116, 0]
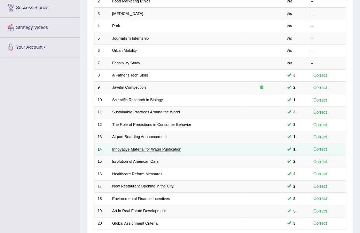
click at [143, 148] on link "Innovative Material for Water Purification" at bounding box center [146, 149] width 69 height 4
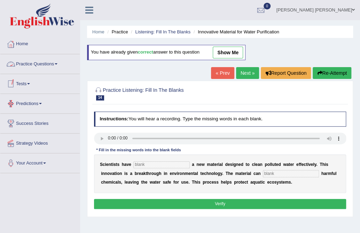
click at [220, 71] on link "« Prev" at bounding box center [222, 73] width 23 height 12
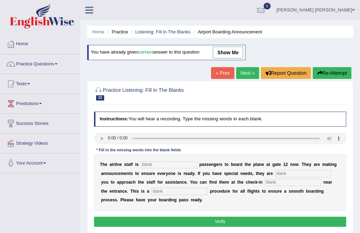
click at [254, 73] on link "Next »" at bounding box center [247, 73] width 23 height 12
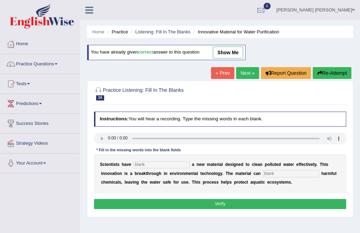
click at [254, 73] on link "Next »" at bounding box center [247, 73] width 23 height 12
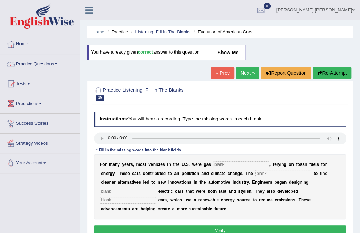
click at [224, 72] on link "« Prev" at bounding box center [222, 73] width 23 height 12
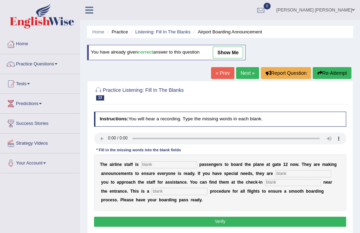
click at [237, 75] on link "Next »" at bounding box center [247, 73] width 23 height 12
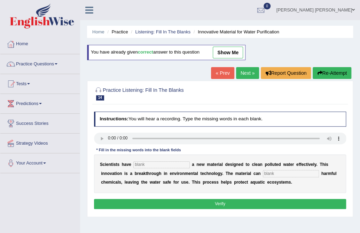
click at [253, 74] on link "Next »" at bounding box center [247, 73] width 23 height 12
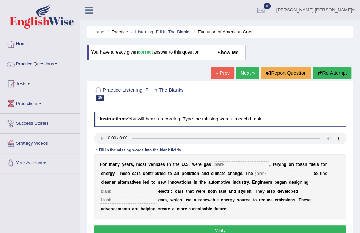
click at [122, 192] on input "text" at bounding box center [128, 191] width 56 height 7
click at [248, 71] on link "Next »" at bounding box center [247, 73] width 23 height 12
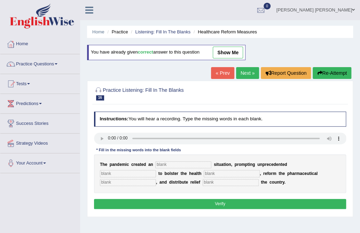
click at [247, 71] on link "Next »" at bounding box center [247, 73] width 23 height 12
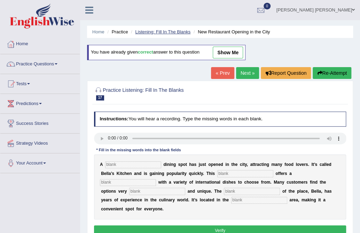
click at [166, 30] on link "Listening: Fill In The Blanks" at bounding box center [162, 31] width 55 height 5
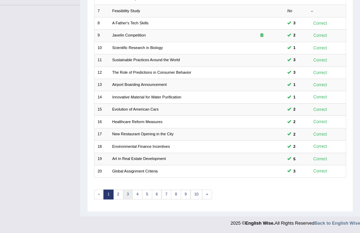
click at [127, 194] on link "3" at bounding box center [128, 195] width 10 height 10
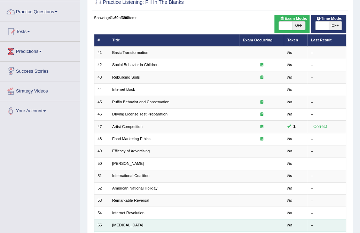
scroll to position [168, 0]
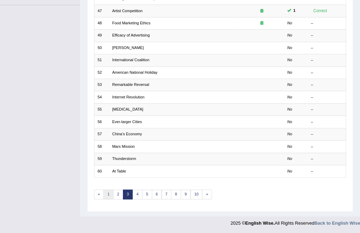
click at [107, 193] on link "1" at bounding box center [108, 195] width 10 height 10
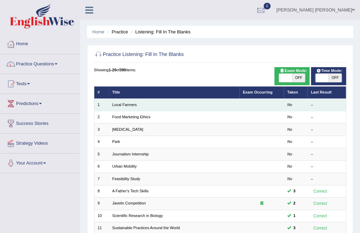
click at [211, 107] on td "Local Farmers" at bounding box center [174, 105] width 130 height 12
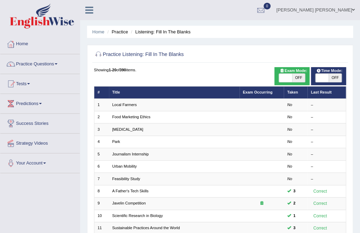
drag, startPoint x: 347, startPoint y: 11, endPoint x: 358, endPoint y: 3, distance: 13.3
click at [348, 10] on link "[PERSON_NAME] [PERSON_NAME]" at bounding box center [315, 9] width 89 height 18
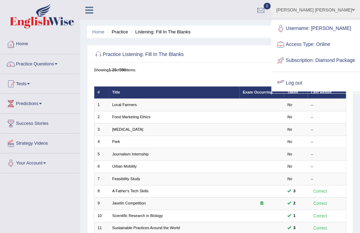
click at [306, 91] on link "Log out" at bounding box center [315, 83] width 87 height 16
